Goal: Check status: Check status

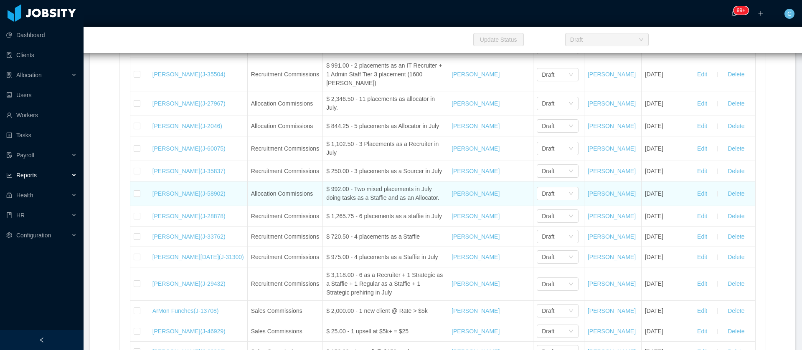
scroll to position [17510, 0]
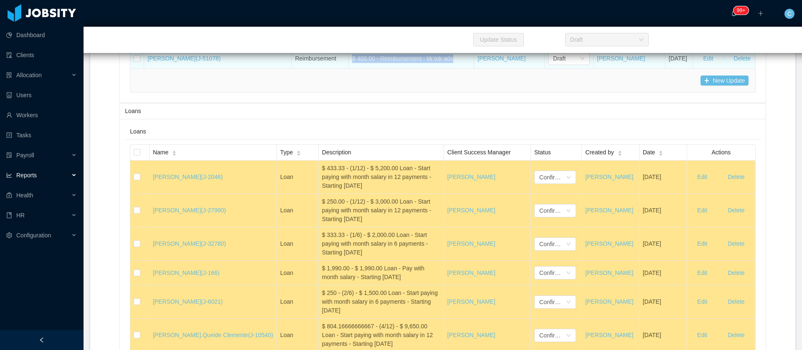
drag, startPoint x: 401, startPoint y: 115, endPoint x: 319, endPoint y: 115, distance: 81.4
click at [349, 68] on td "$ 400.00 - Reimbursement - tik tok ads" at bounding box center [411, 58] width 125 height 20
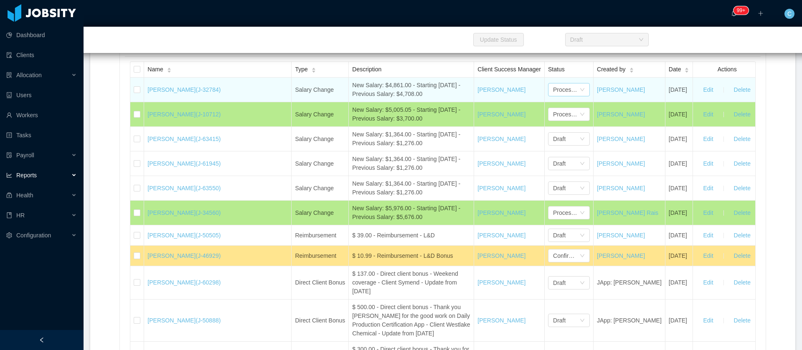
scroll to position [14127, 0]
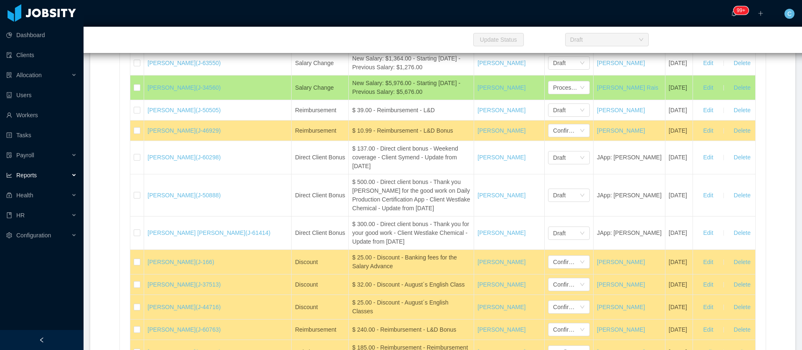
click at [535, 109] on li "Draft" at bounding box center [539, 109] width 42 height 13
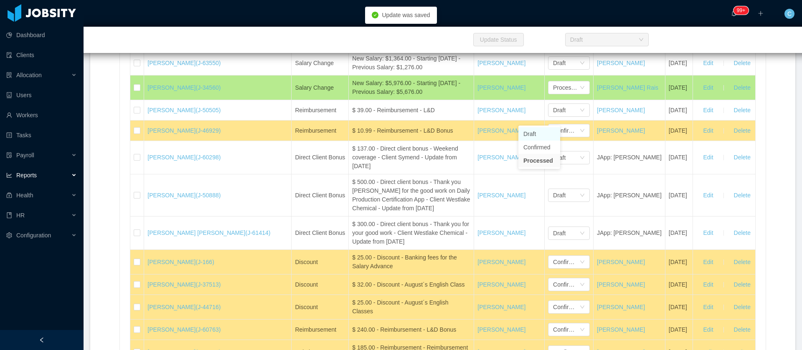
click at [529, 133] on li "Draft" at bounding box center [539, 133] width 42 height 13
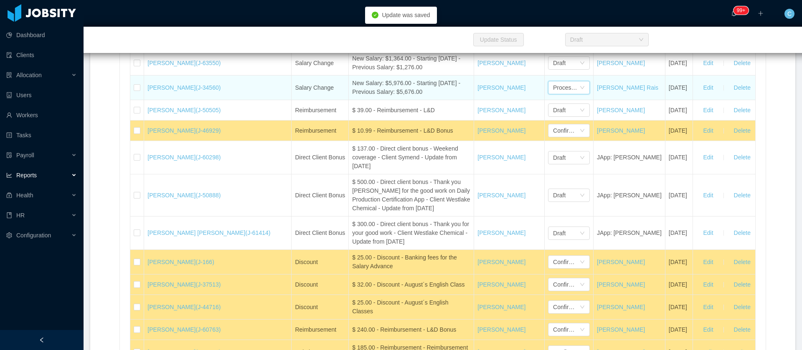
click at [553, 94] on div "Processed" at bounding box center [566, 87] width 26 height 13
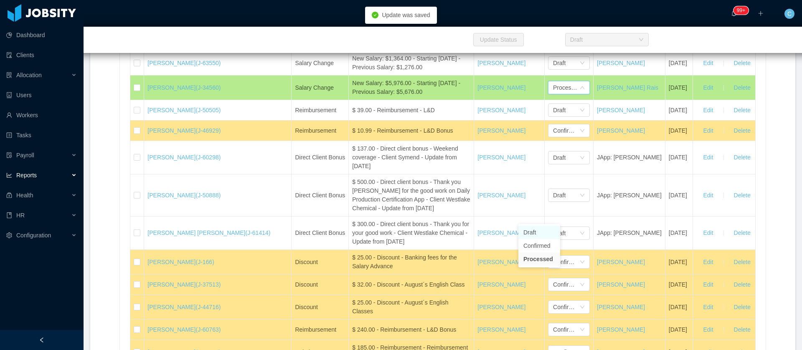
click at [529, 233] on li "Draft" at bounding box center [539, 232] width 42 height 13
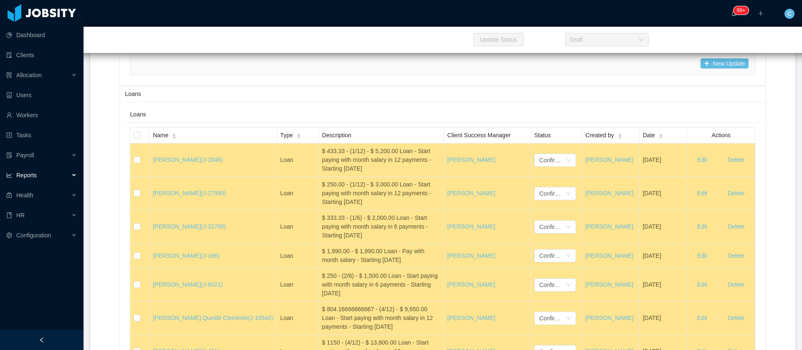
scroll to position [17840, 0]
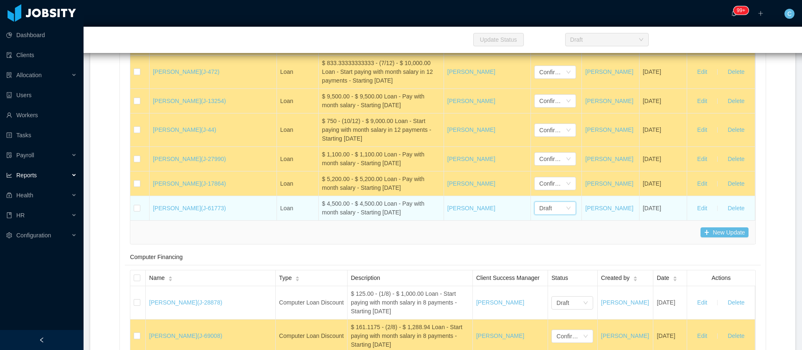
click at [539, 215] on div "Draft" at bounding box center [552, 208] width 26 height 13
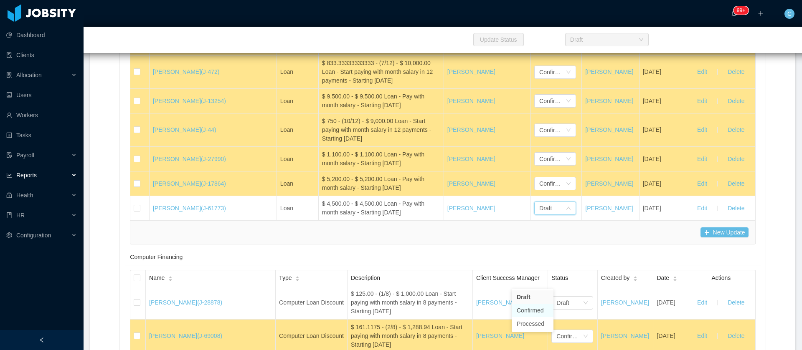
click at [528, 310] on li "Confirmed" at bounding box center [533, 310] width 42 height 13
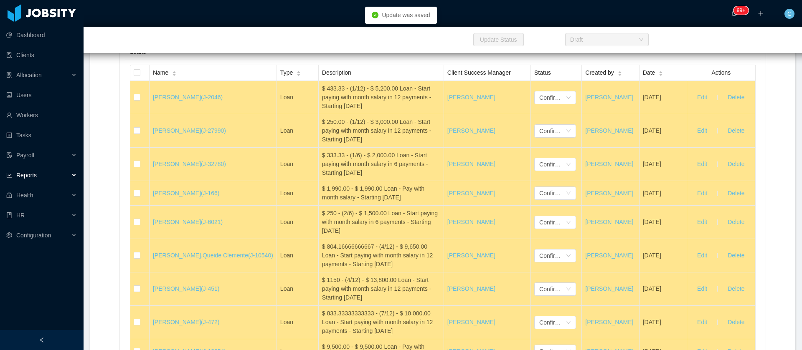
scroll to position [17402, 0]
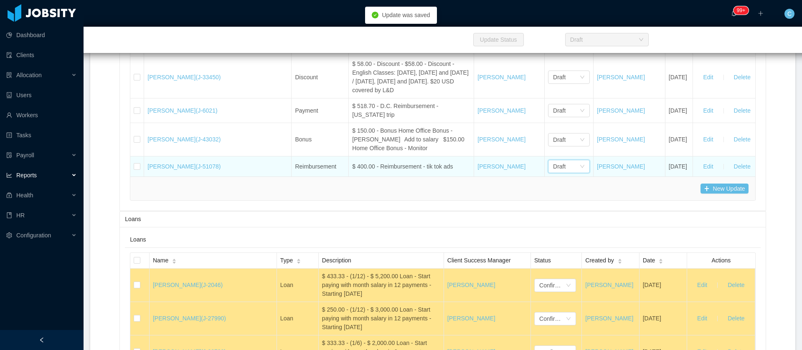
click at [553, 173] on div "Draft" at bounding box center [566, 166] width 26 height 13
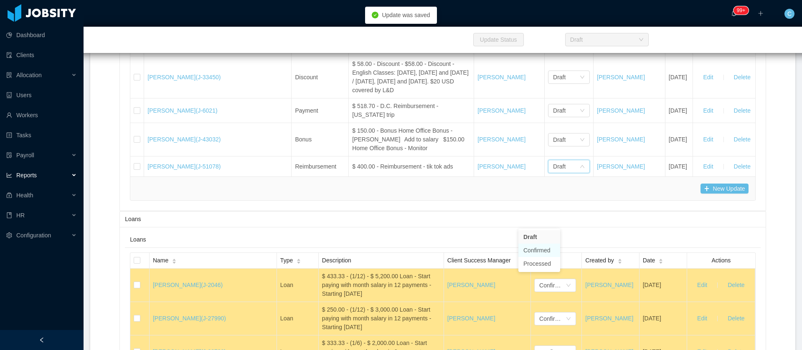
click at [543, 251] on li "Confirmed" at bounding box center [539, 250] width 42 height 13
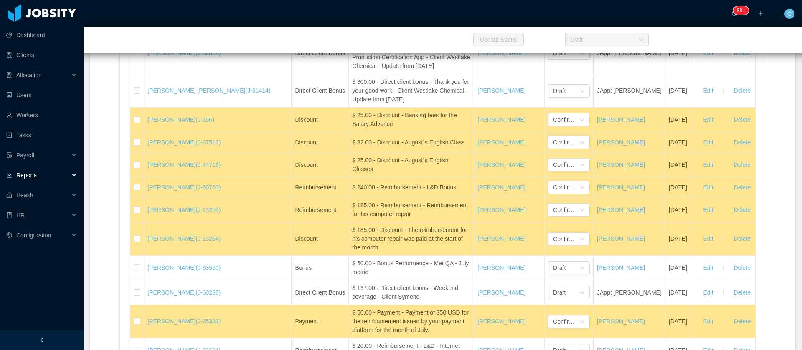
scroll to position [14144, 0]
